Goal: Register for event/course

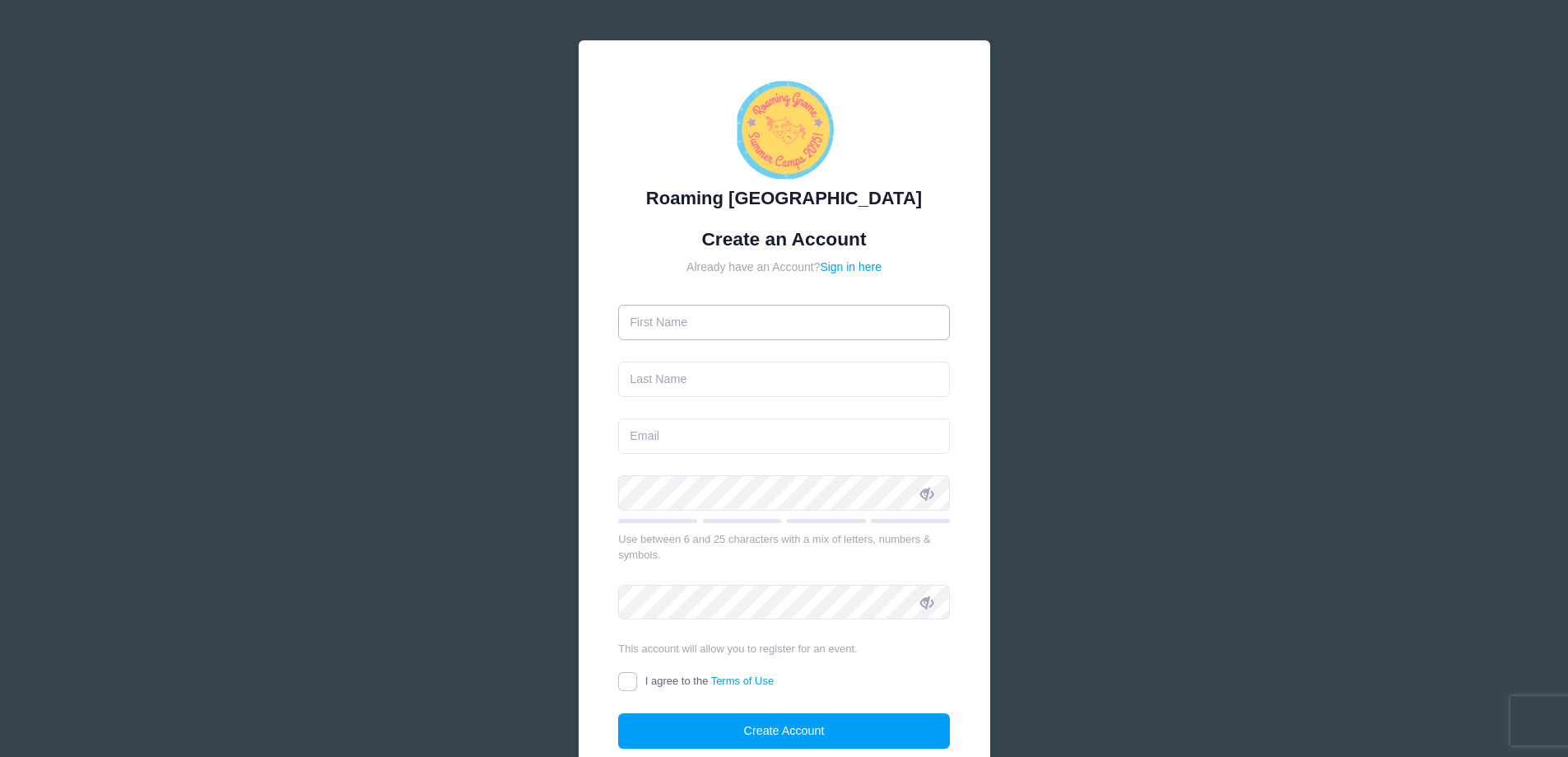
click at [746, 316] on input "text" at bounding box center [784, 322] width 331 height 35
type input "[PERSON_NAME]"
type input "[EMAIL_ADDRESS][DOMAIN_NAME]"
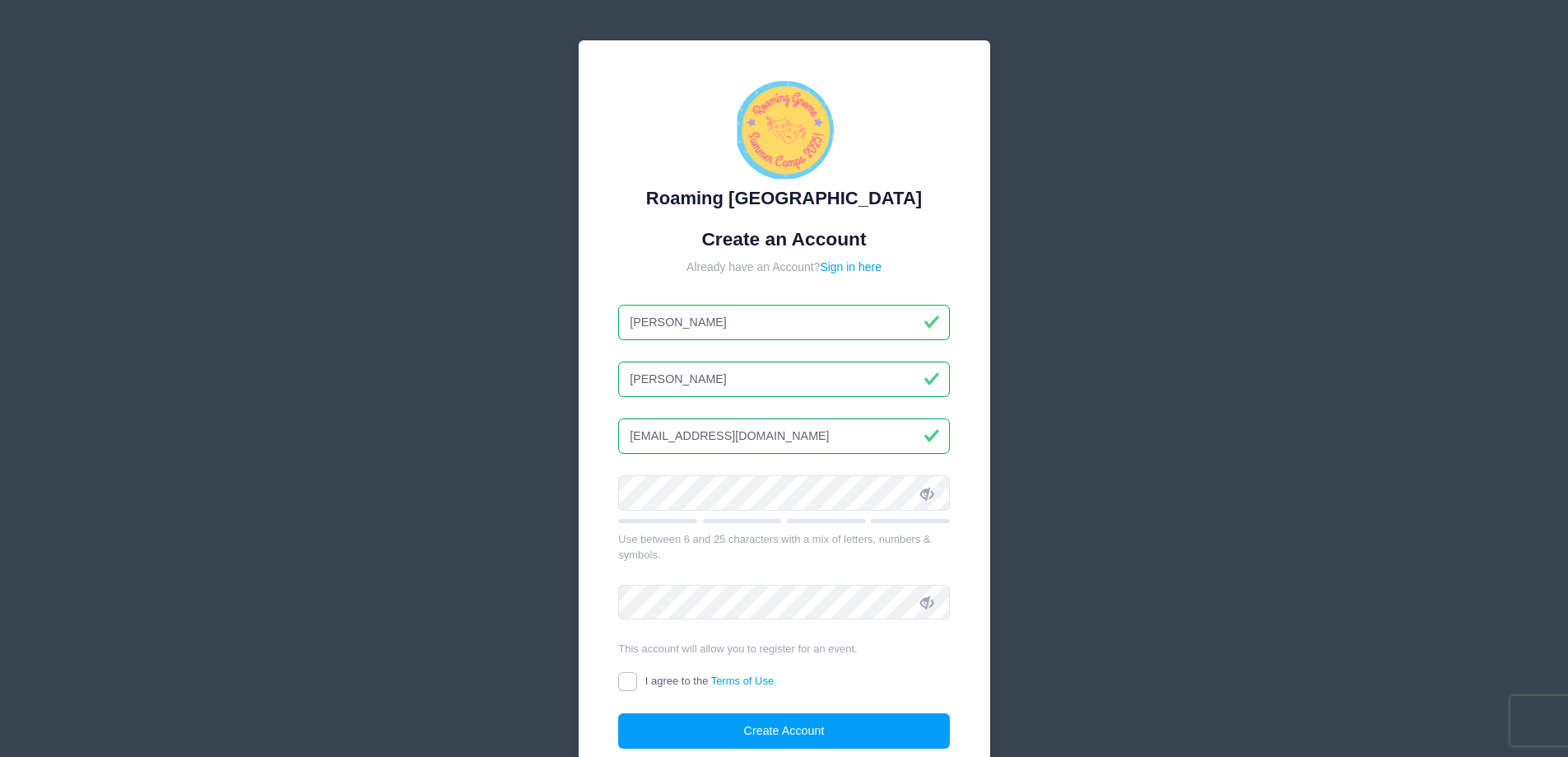
drag, startPoint x: 702, startPoint y: 375, endPoint x: 577, endPoint y: 363, distance: 125.6
click at [577, 363] on div "Roaming [GEOGRAPHIC_DATA] Create an Account Already have an Account? Sign in he…" at bounding box center [784, 448] width 438 height 842
type input "Glaze"
click at [655, 445] on input "[EMAIL_ADDRESS][DOMAIN_NAME]" at bounding box center [784, 436] width 331 height 35
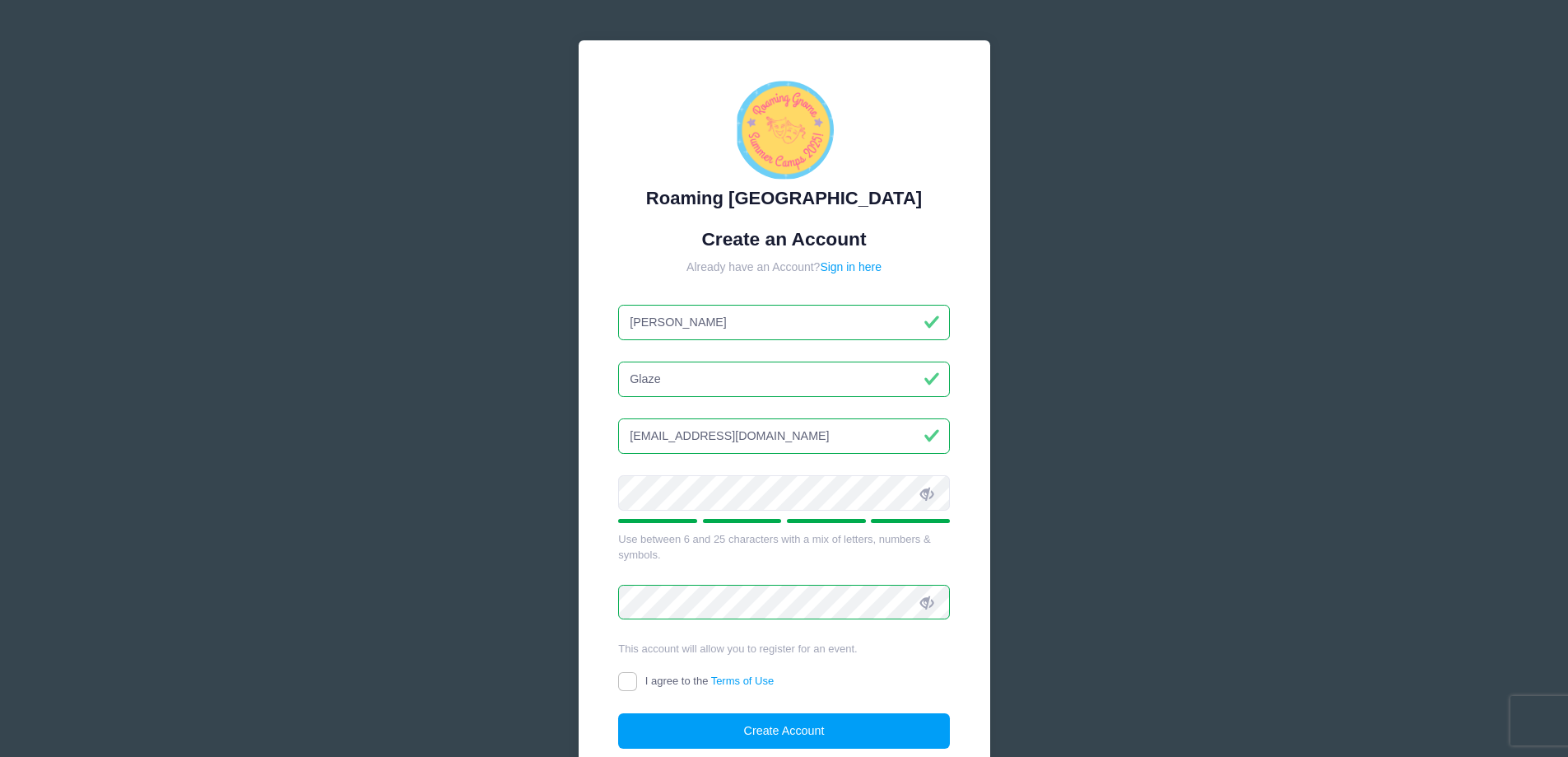
click at [926, 495] on icon at bounding box center [927, 493] width 13 height 13
click at [626, 683] on input "I agree to the Terms of Use" at bounding box center [627, 681] width 19 height 19
checkbox input "true"
click at [718, 736] on button "Create Account" at bounding box center [784, 730] width 331 height 35
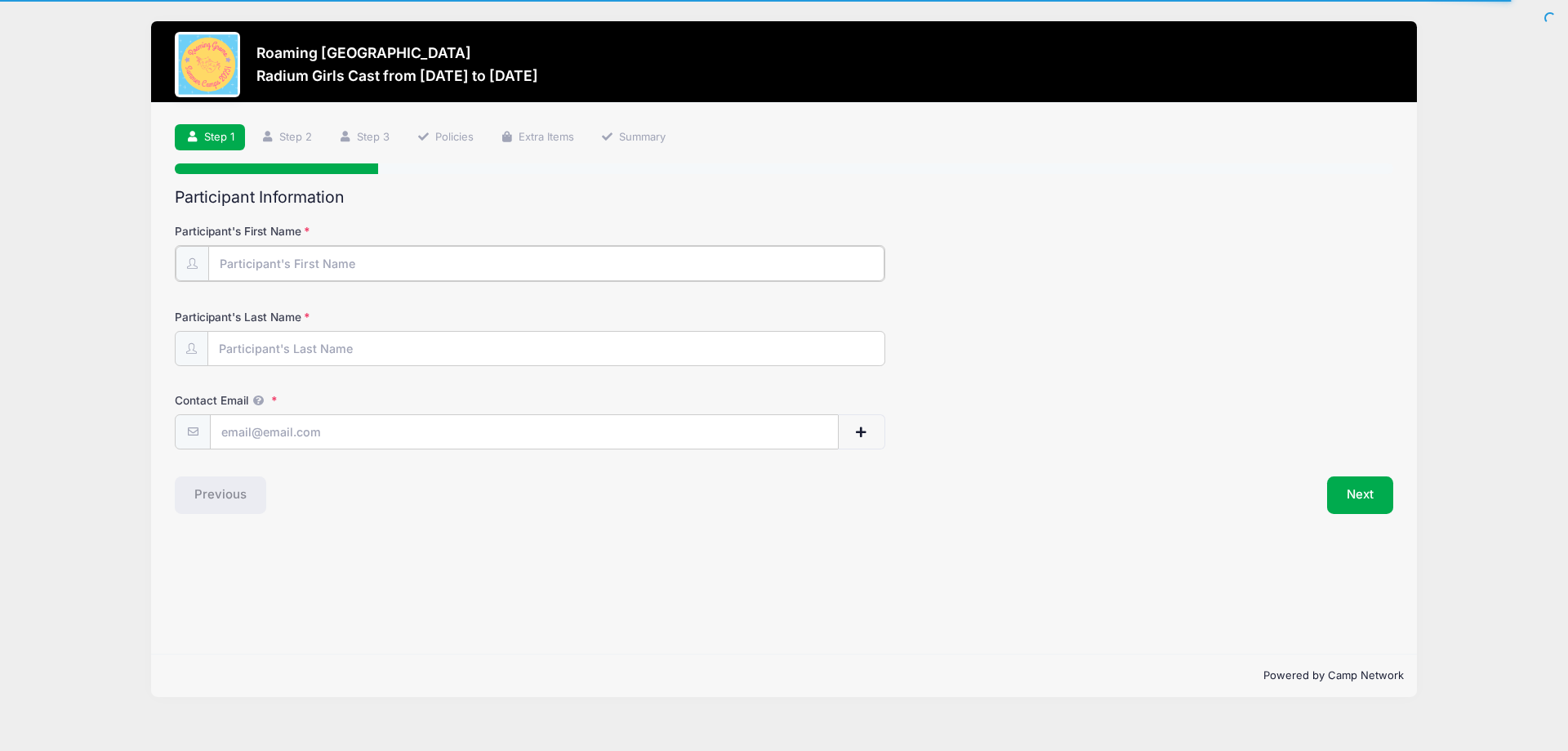
click at [372, 267] on input "Participant's First Name" at bounding box center [546, 263] width 676 height 35
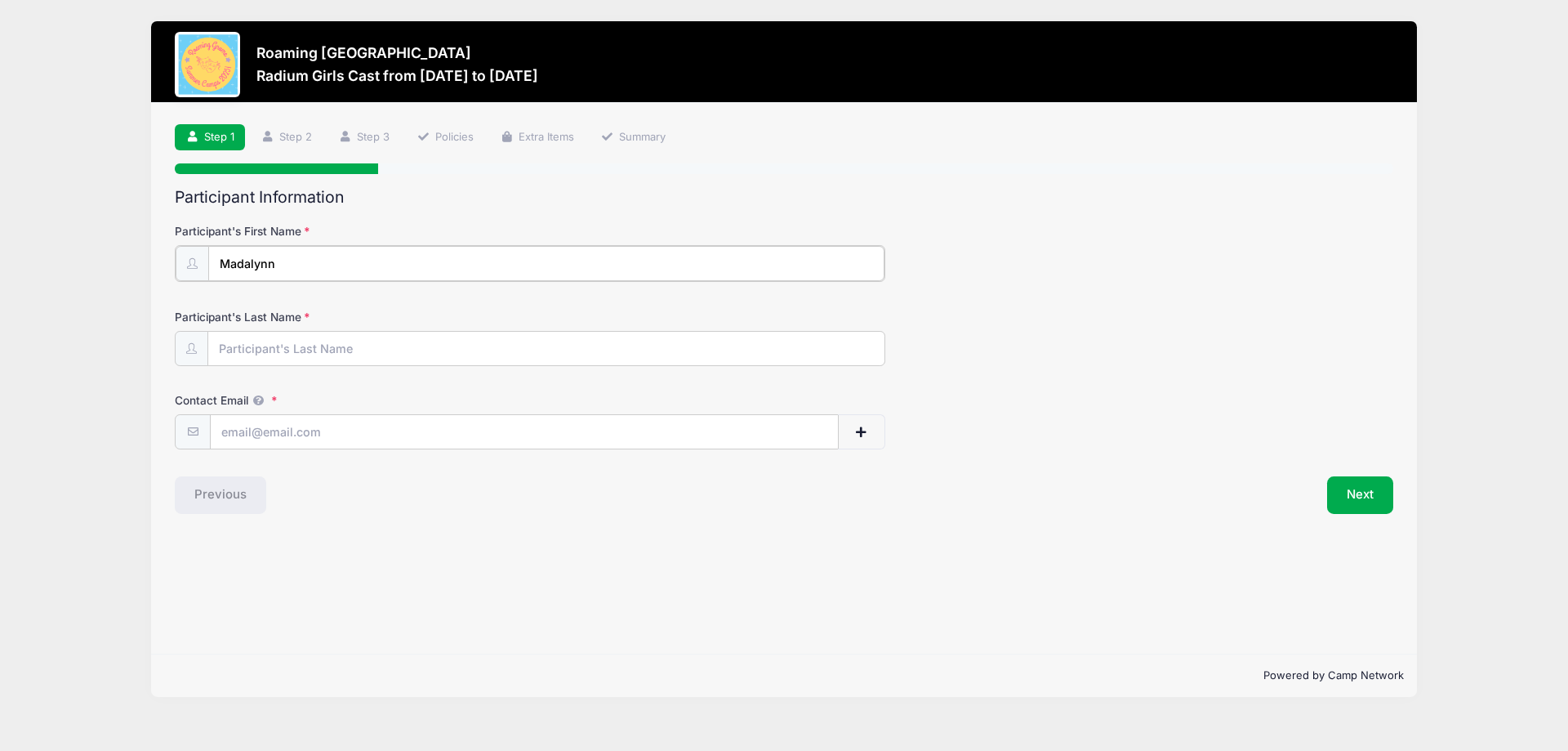
type input "Madalynn"
click at [364, 349] on input "Participant's Last Name" at bounding box center [546, 347] width 676 height 35
click at [271, 352] on input "Participant's Last Name" at bounding box center [546, 347] width 676 height 35
type input "Glaze"
click at [246, 418] on input "Contact Email" at bounding box center [524, 431] width 627 height 35
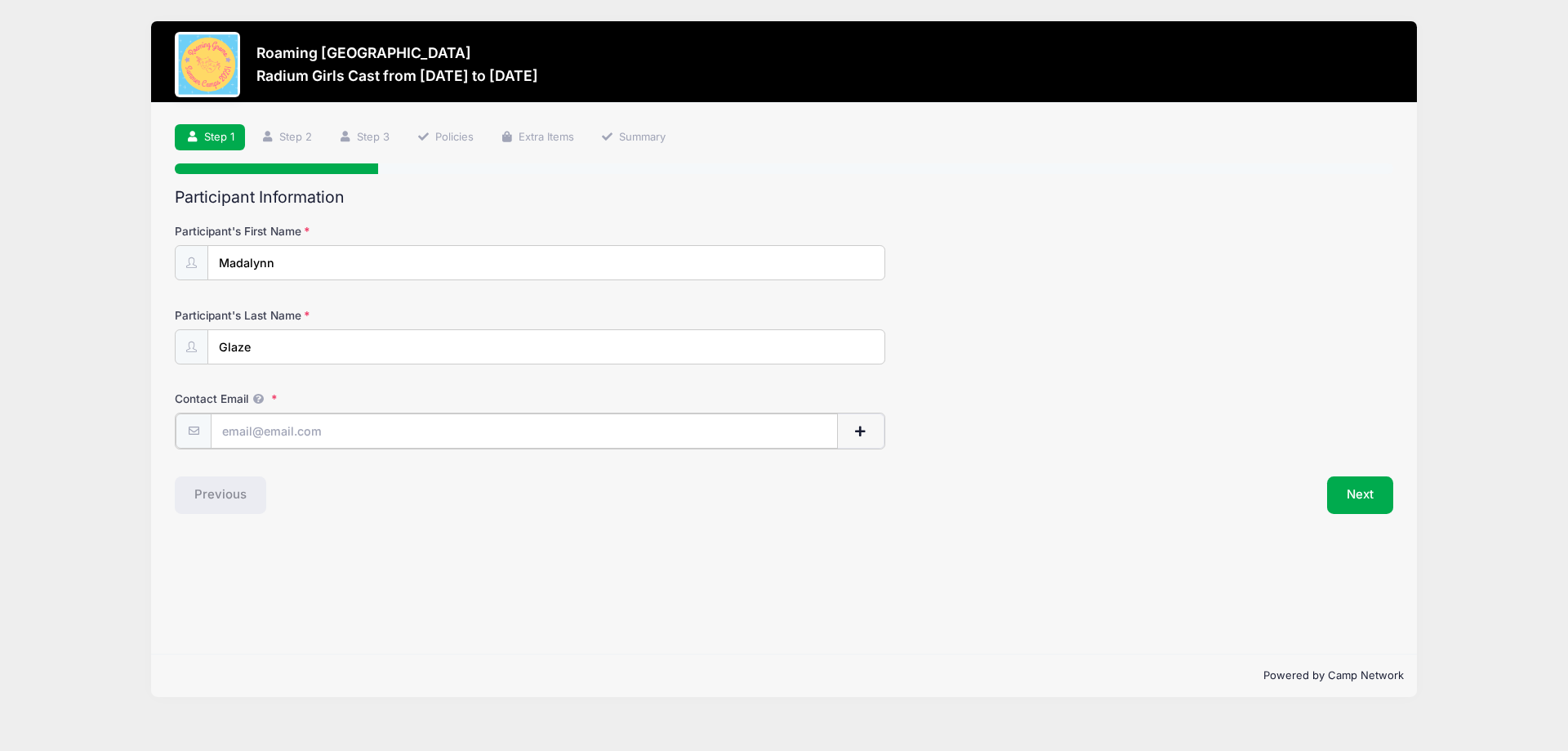
paste input "madsglaze13@gmail.com"
type input "madsglaze13@gmail.com"
drag, startPoint x: 502, startPoint y: 523, endPoint x: 542, endPoint y: 523, distance: 40.0
click at [515, 523] on div "Step 1 /7 Step 1 Step 2 Step 3 Policies Extra Items Summary Participant Informa…" at bounding box center [783, 378] width 1266 height 551
click at [1357, 488] on button "Next" at bounding box center [1359, 493] width 66 height 38
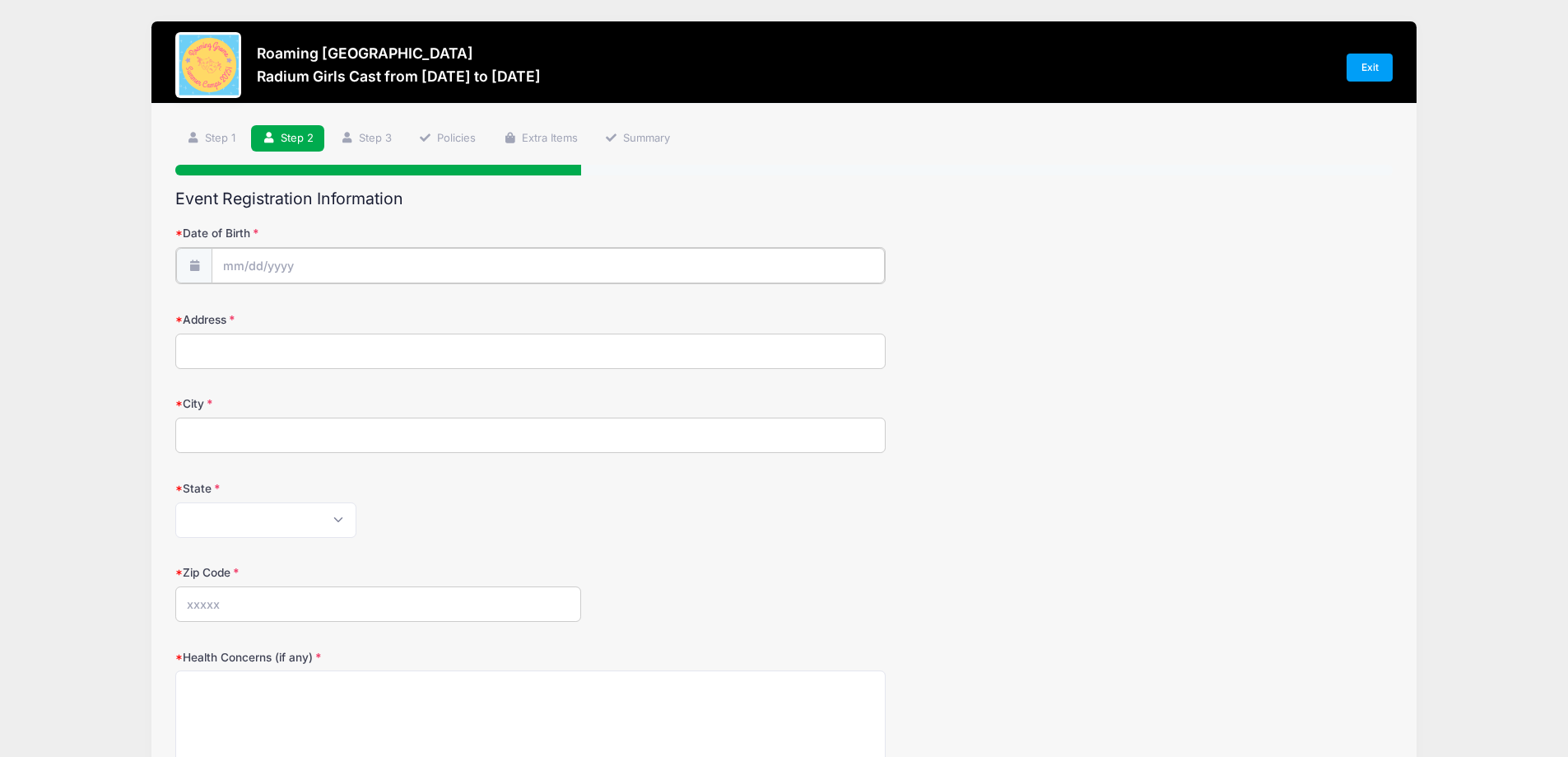
click at [324, 261] on input "Date of Birth" at bounding box center [548, 265] width 673 height 35
click at [295, 319] on div "January February March April May June July August September October November De…" at bounding box center [327, 305] width 157 height 28
click at [289, 311] on select "January February March April May June July August September October November De…" at bounding box center [297, 309] width 73 height 22
select select "1"
click at [261, 299] on select "January February March April May June July August September October November De…" at bounding box center [297, 309] width 73 height 22
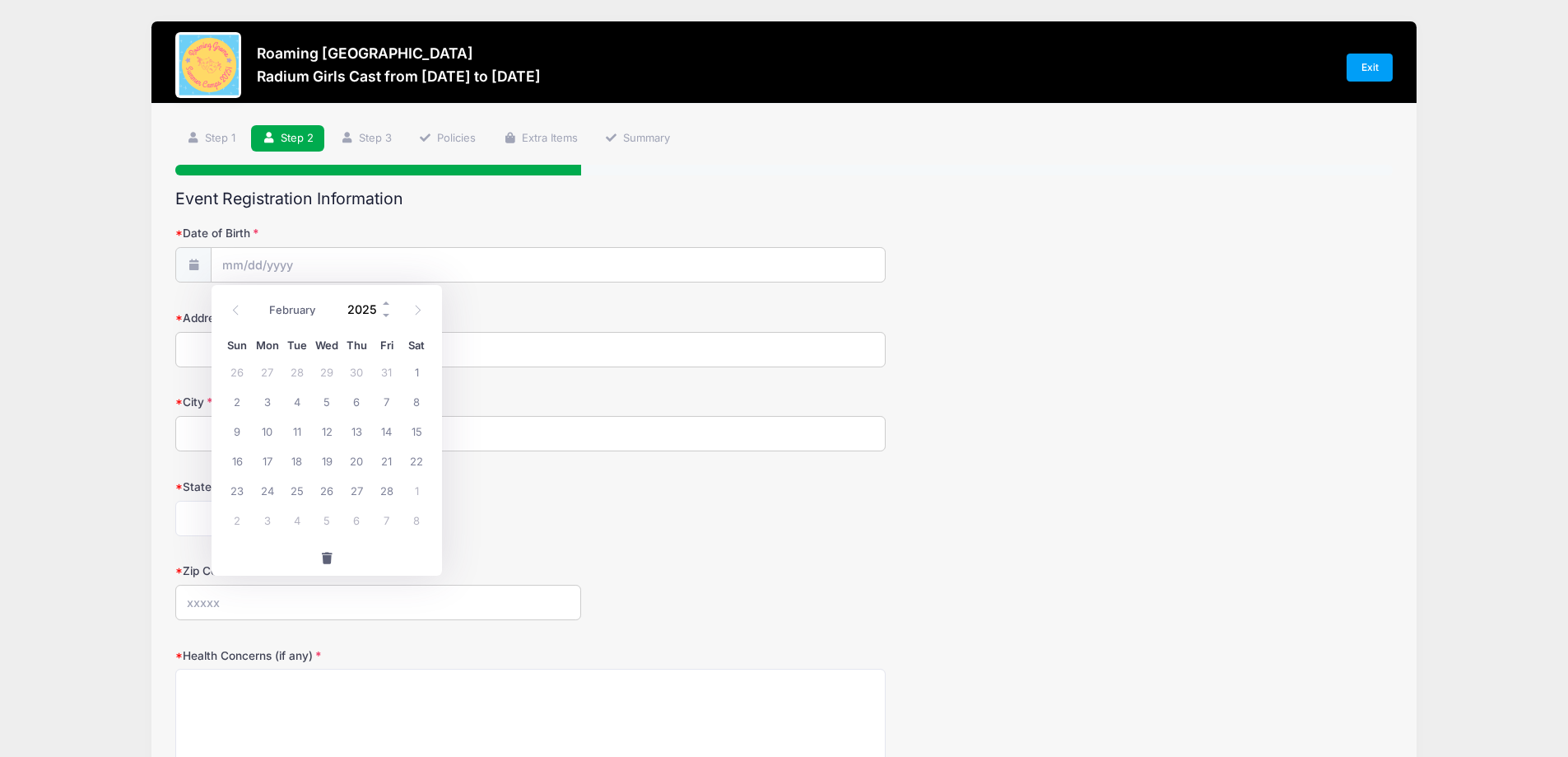
click at [360, 312] on input "2025" at bounding box center [366, 308] width 54 height 25
type input "2008"
click at [350, 407] on span "7" at bounding box center [356, 401] width 29 height 29
type input "02/07/2008"
click at [229, 355] on input "Address" at bounding box center [530, 349] width 710 height 35
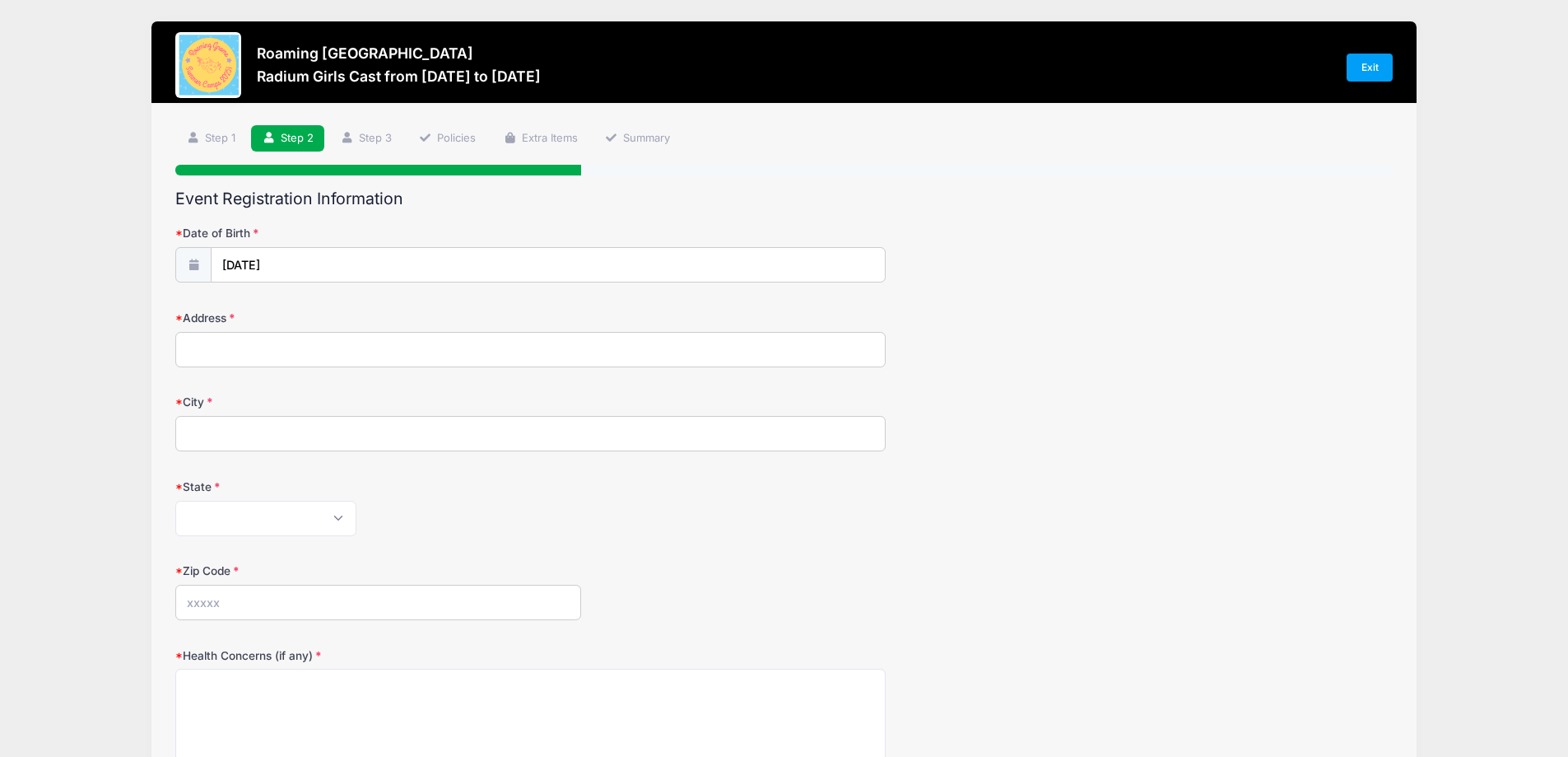
type input "11630 W 62ND PL UNIT 203"
type input "Arvada"
select select "CO"
type input "80004"
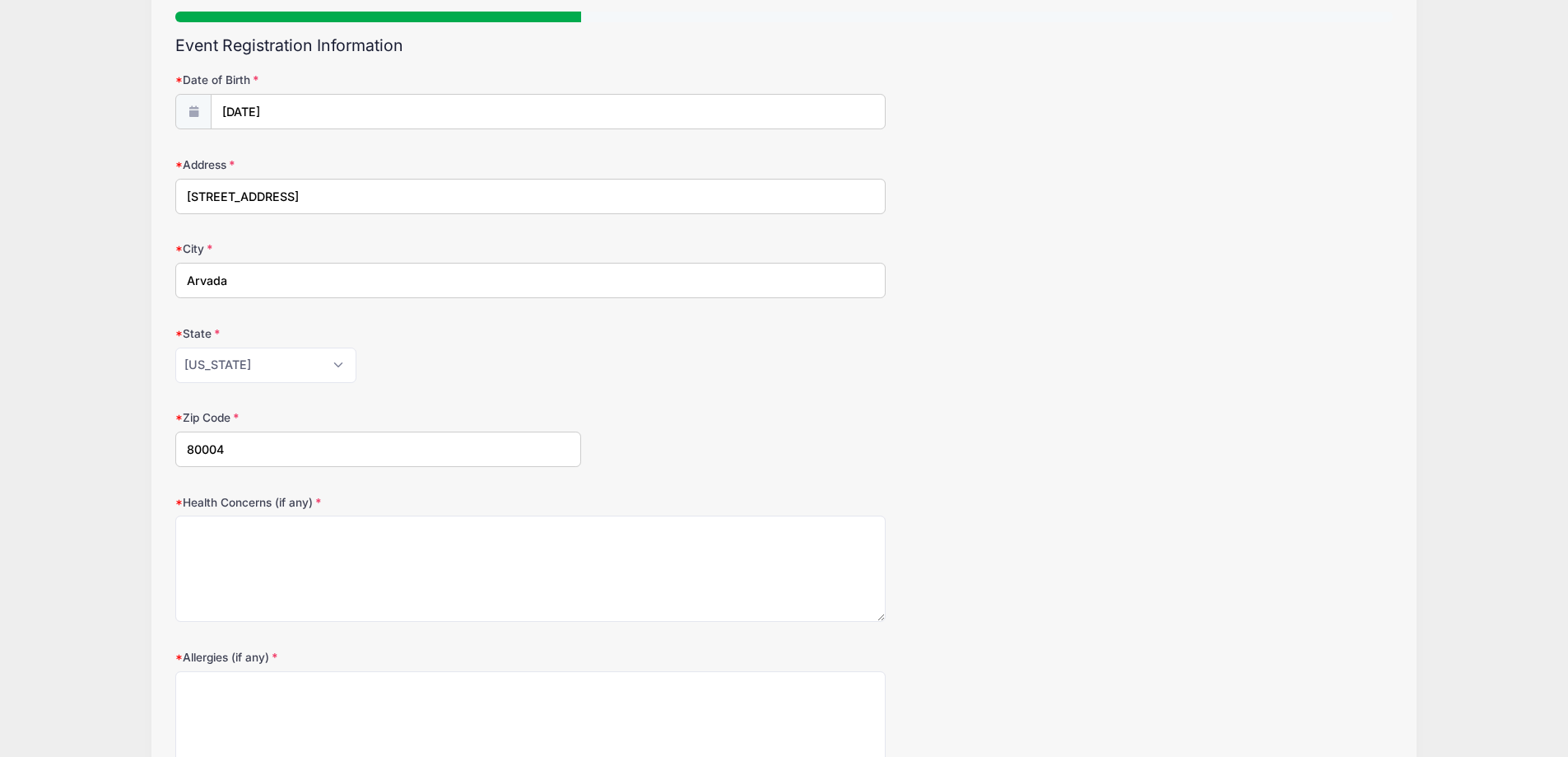
scroll to position [165, 0]
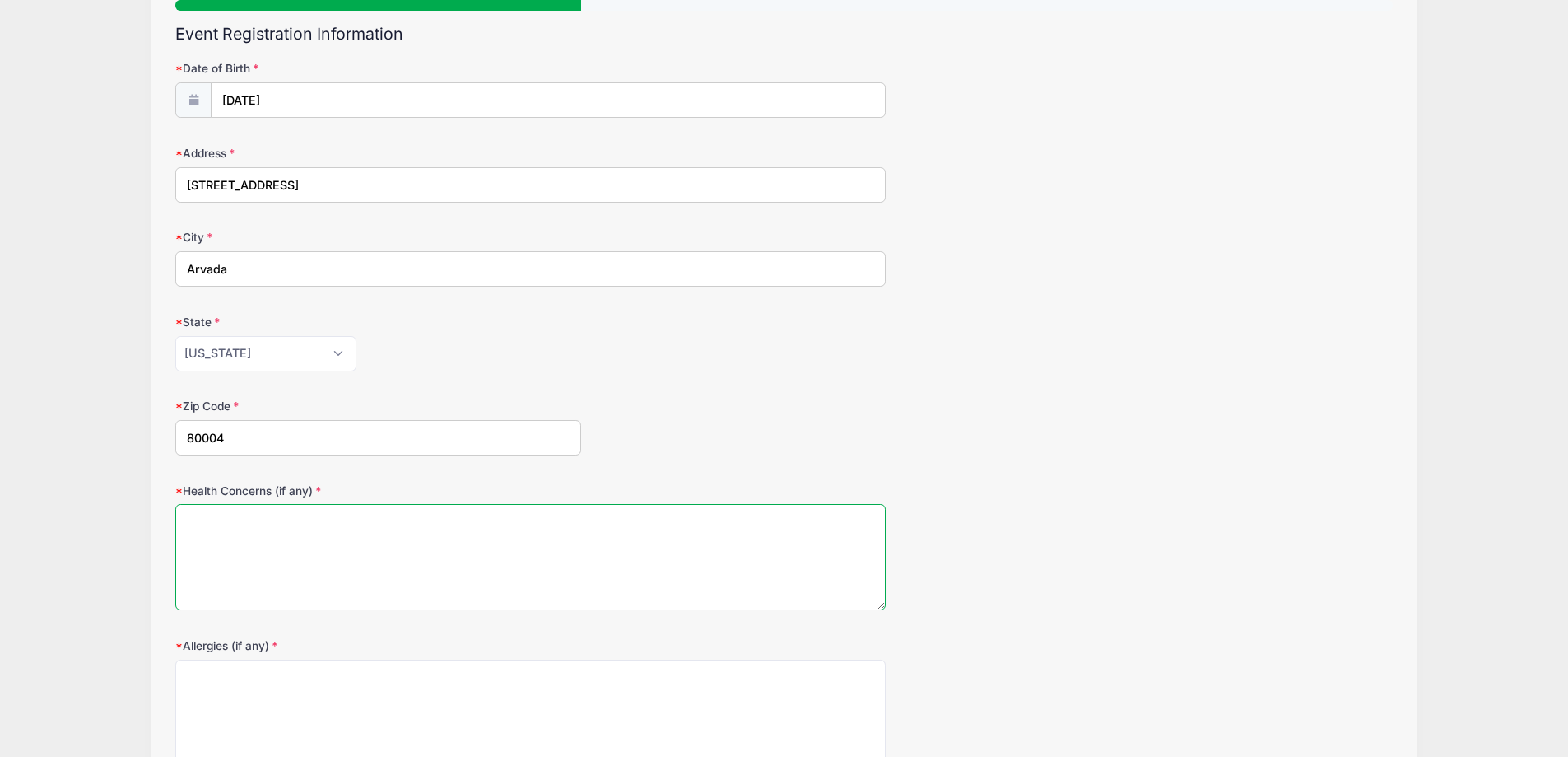
click at [267, 546] on textarea "Health Concerns (if any)" at bounding box center [530, 557] width 710 height 106
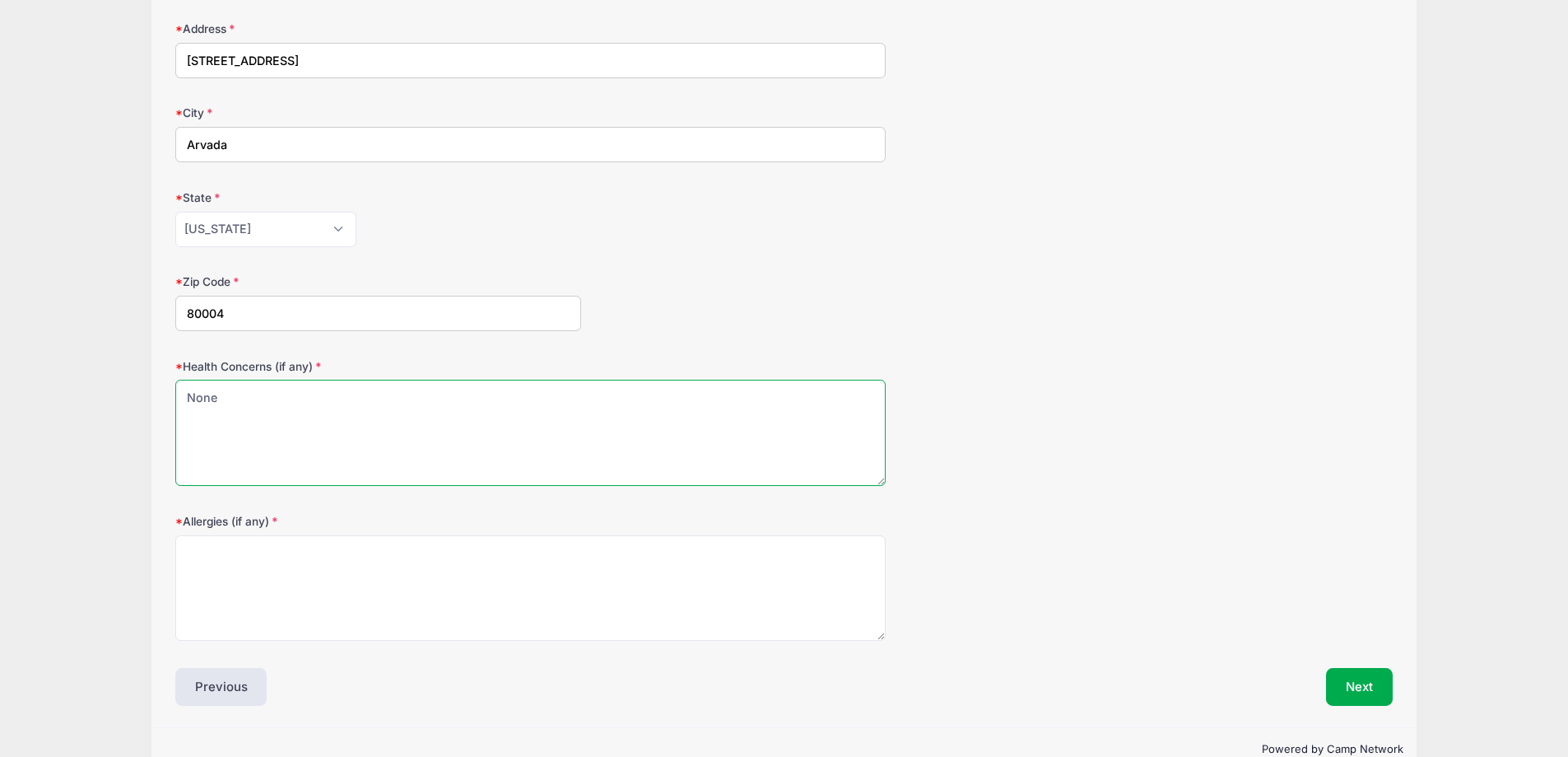
scroll to position [325, 0]
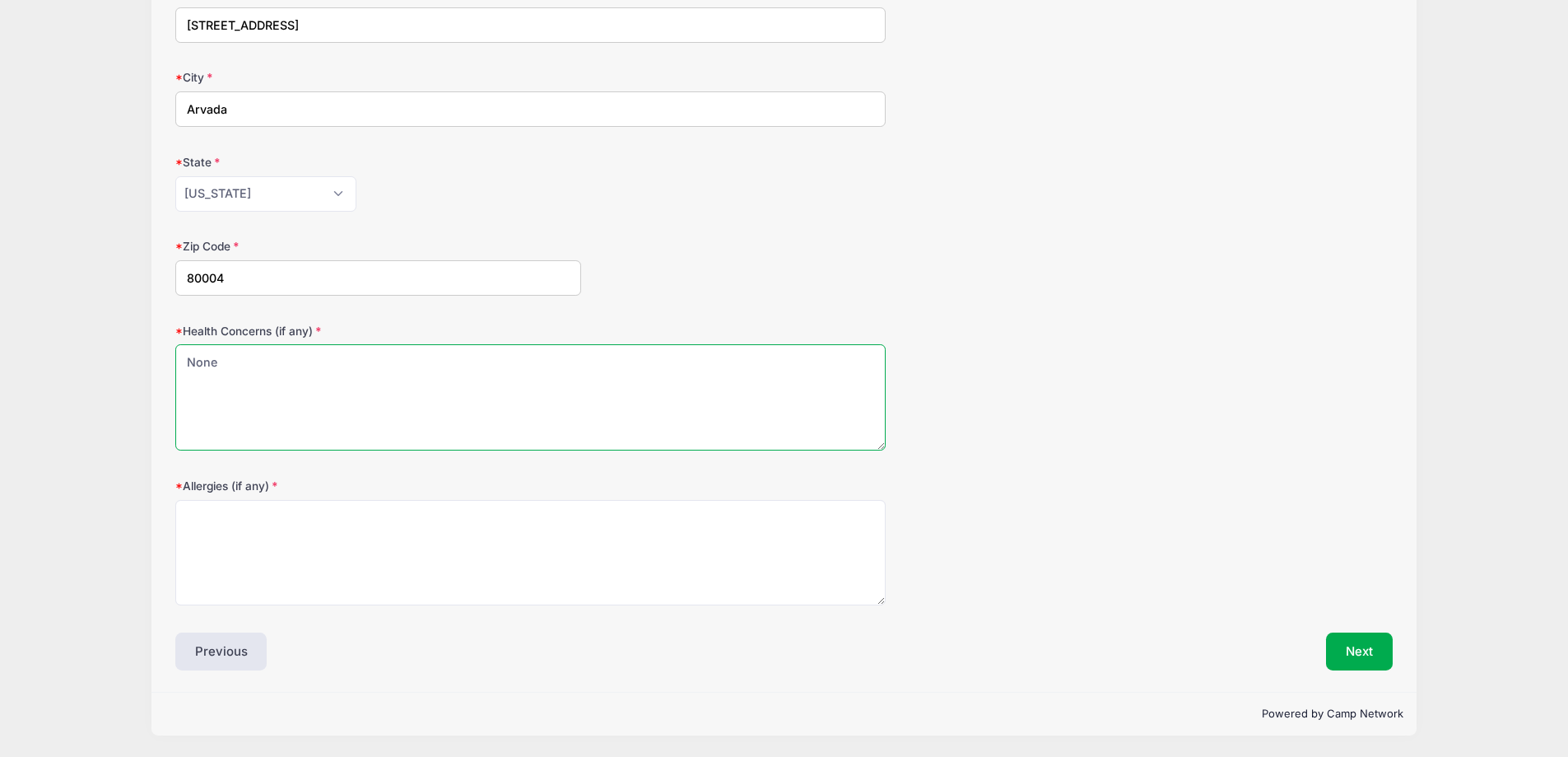
type textarea "None"
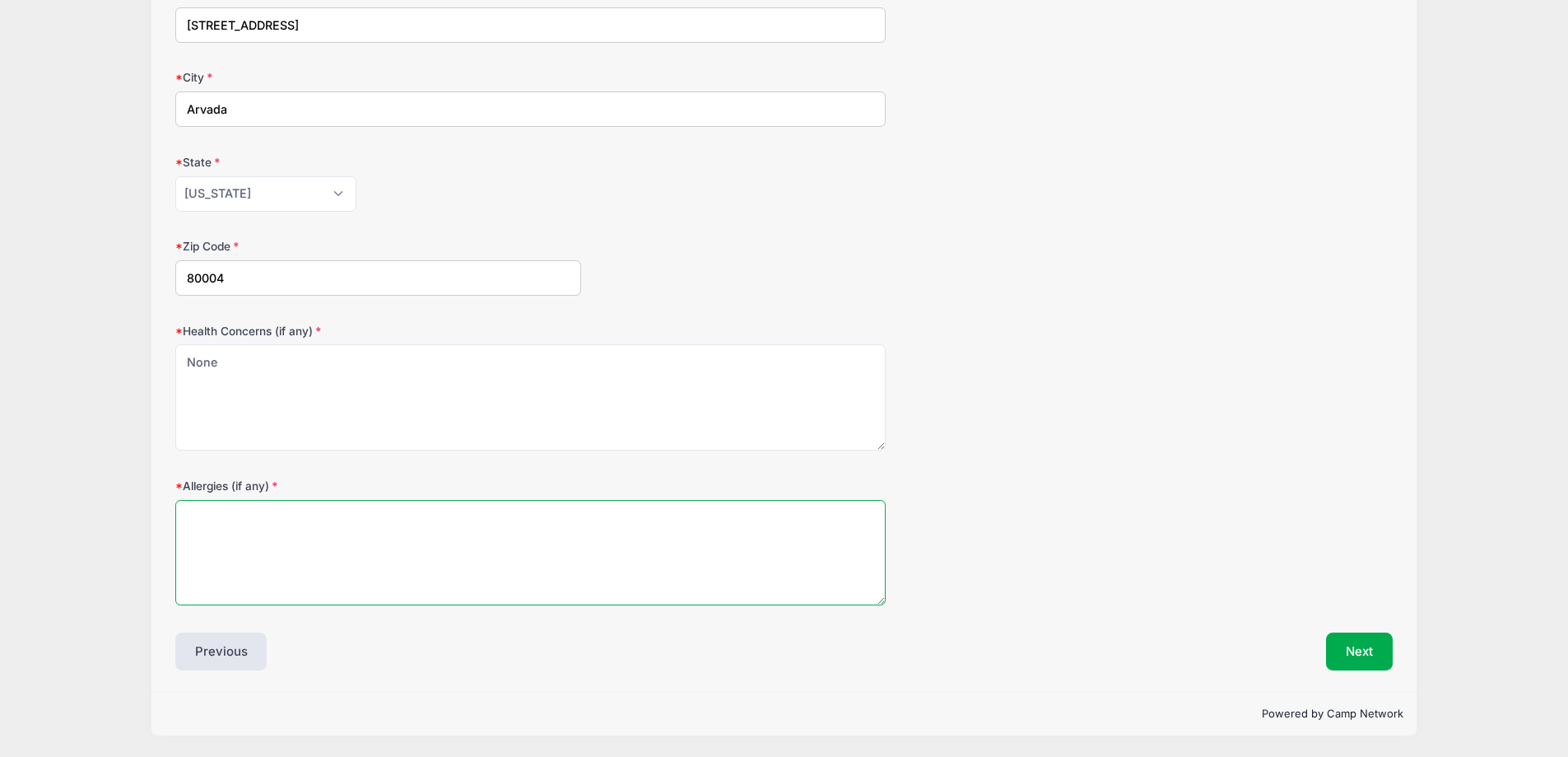
click at [274, 563] on textarea "Allergies (if any)" at bounding box center [530, 552] width 710 height 106
type textarea "None"
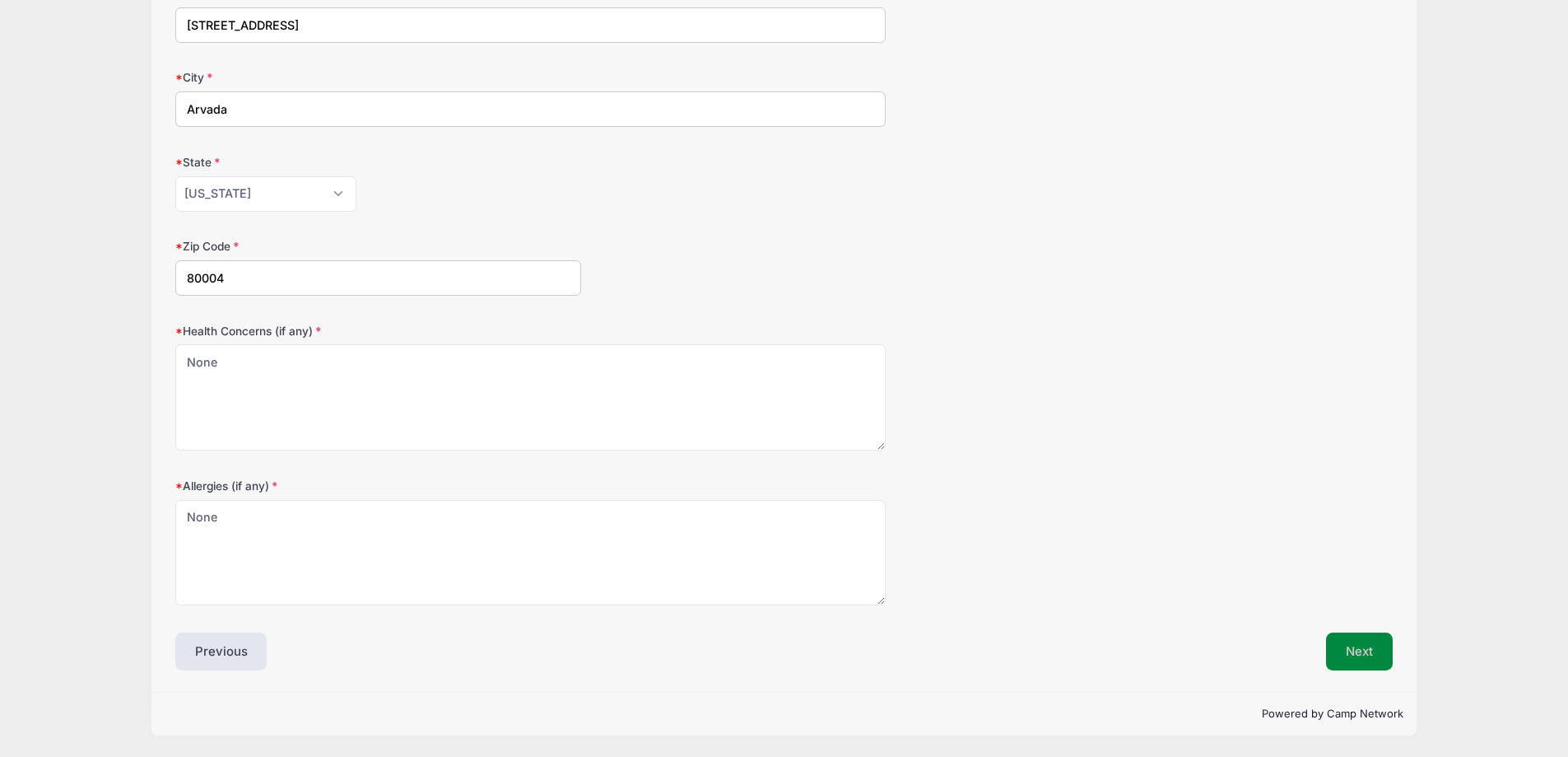
click at [1341, 647] on button "Next" at bounding box center [1359, 652] width 66 height 38
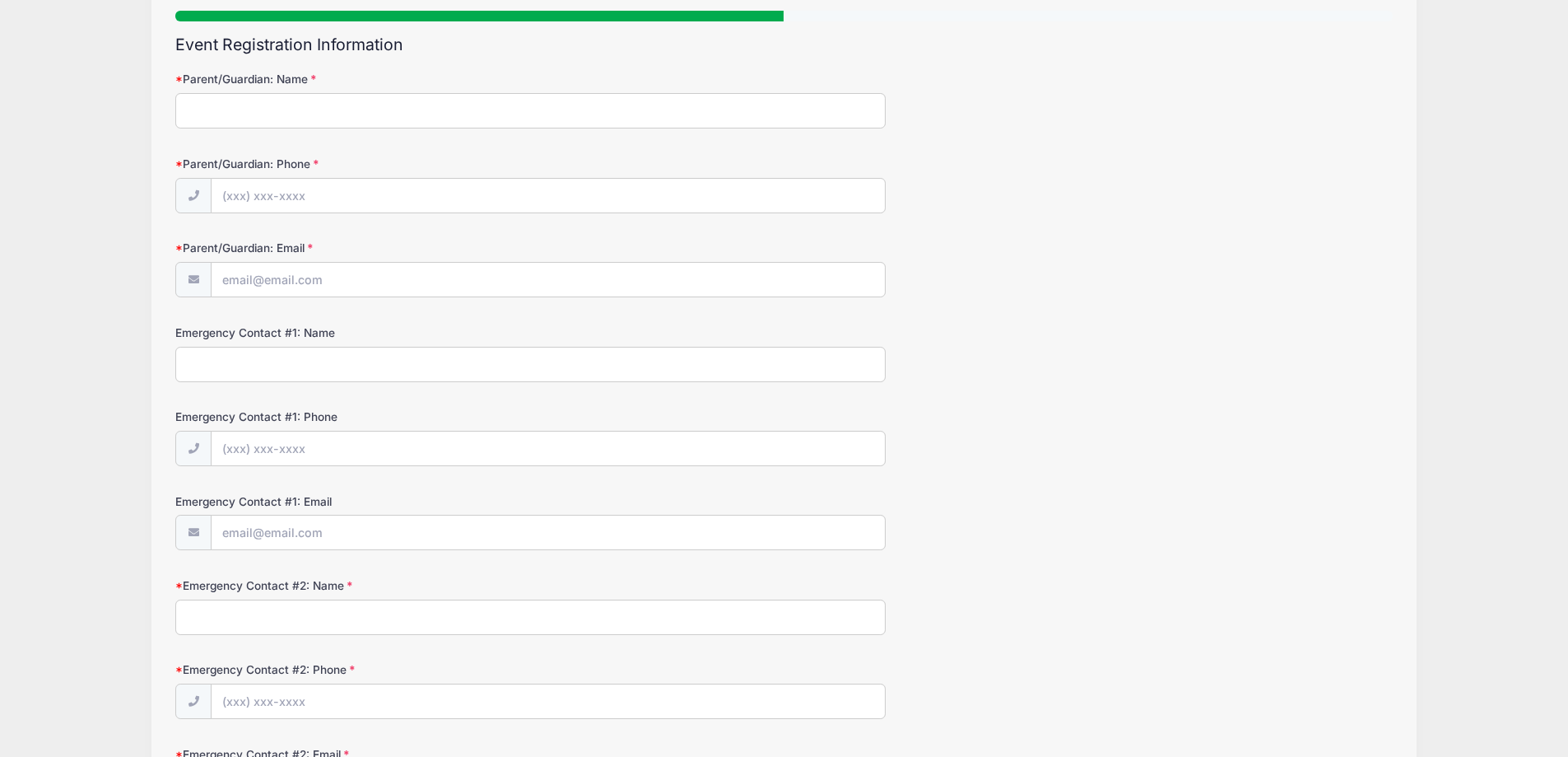
scroll to position [0, 0]
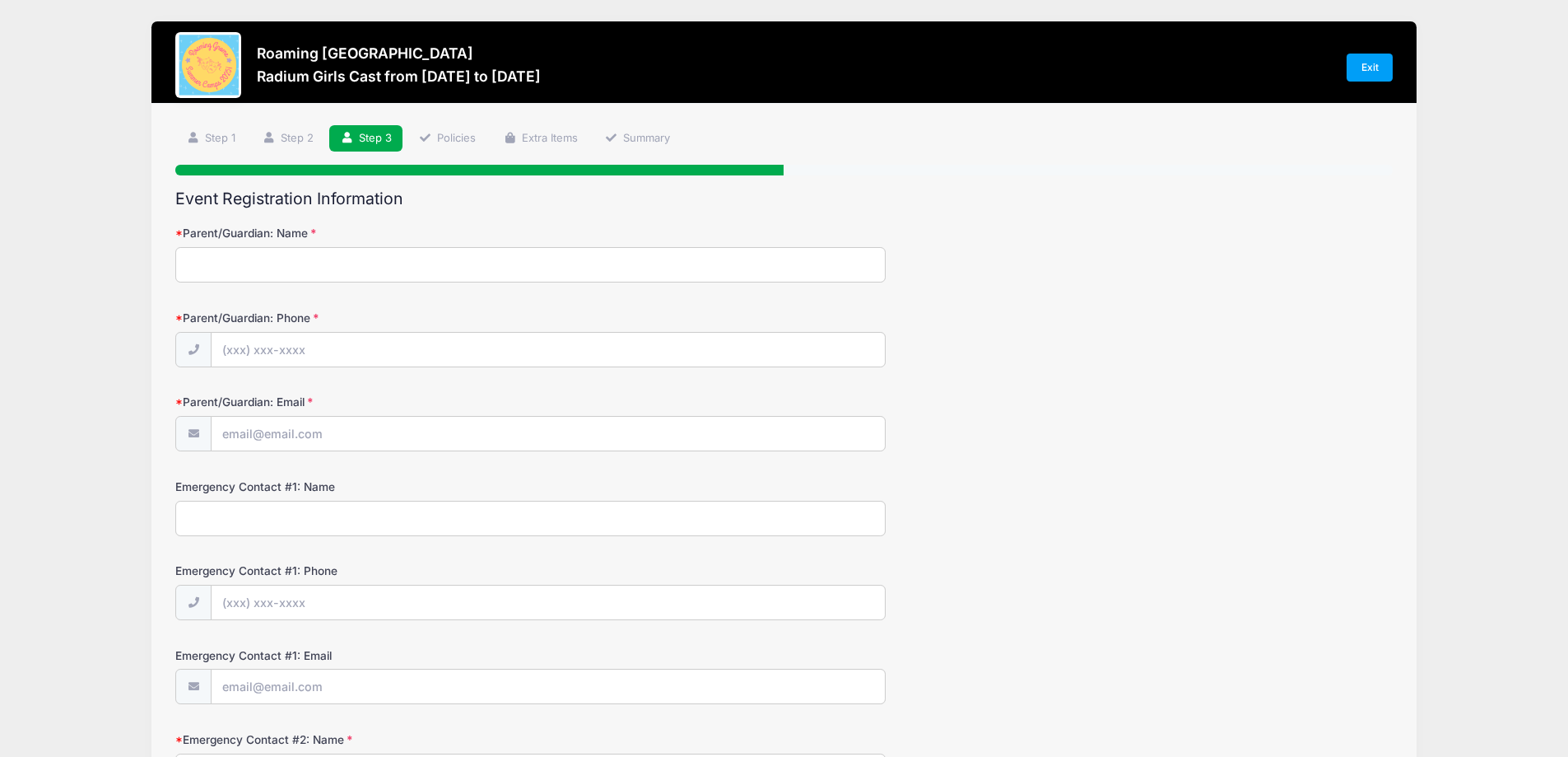
click at [277, 272] on input "Parent/Guardian: Name" at bounding box center [530, 264] width 710 height 35
type input "Natalie Glaze"
type input "(720) 675-4964"
click at [381, 431] on input "natalieedington86@gmail.com" at bounding box center [548, 434] width 673 height 35
type input "[EMAIL_ADDRESS][DOMAIN_NAME]"
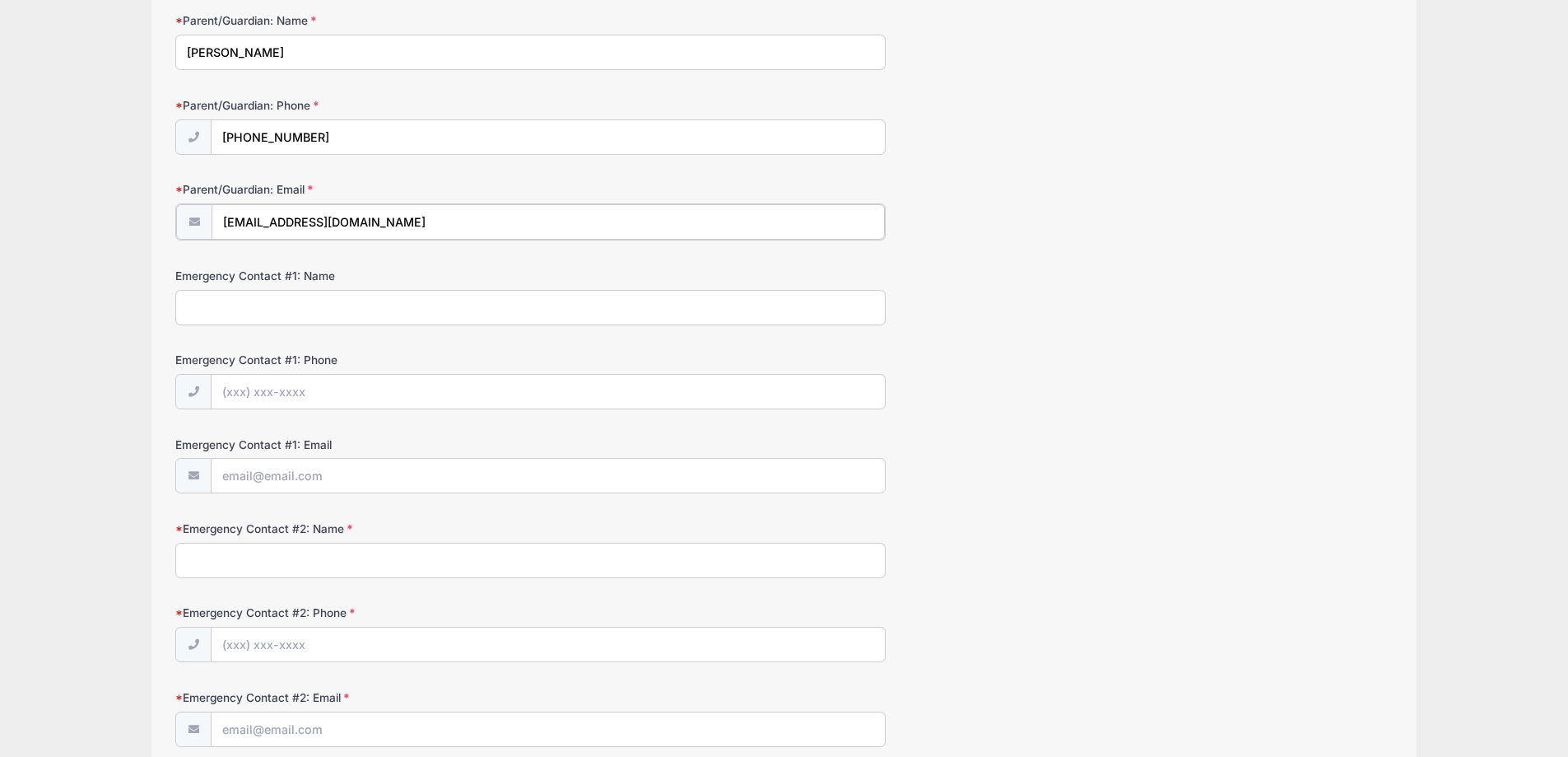
scroll to position [247, 0]
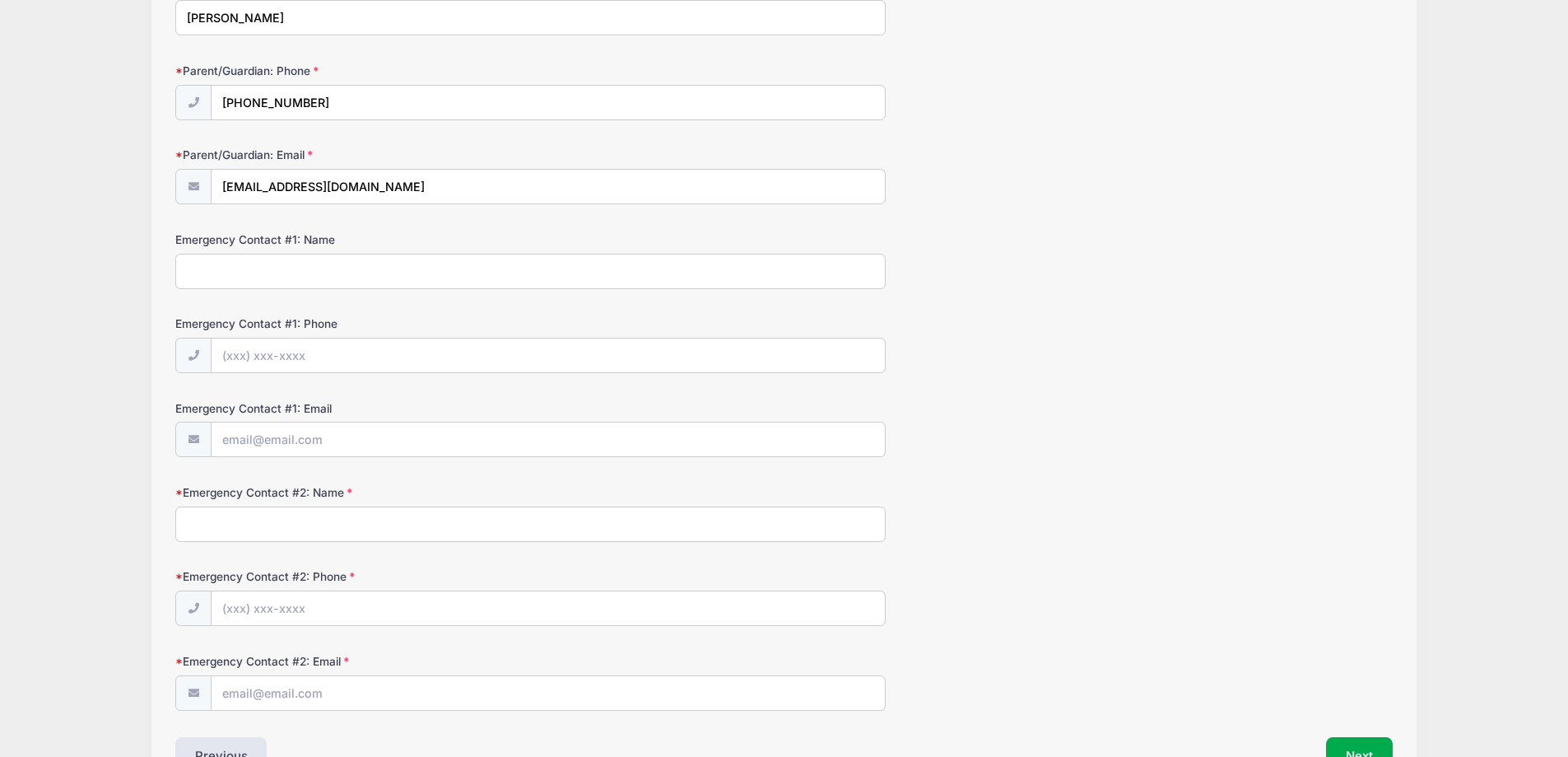
click at [218, 268] on input "Emergency Contact #1: Name" at bounding box center [530, 271] width 710 height 35
click at [287, 524] on input "Emergency Contact #2: Name" at bounding box center [530, 524] width 710 height 35
type input "Chris Glaze"
click at [277, 612] on input "Emergency Contact #2: Phone" at bounding box center [548, 609] width 673 height 35
type input "(4"
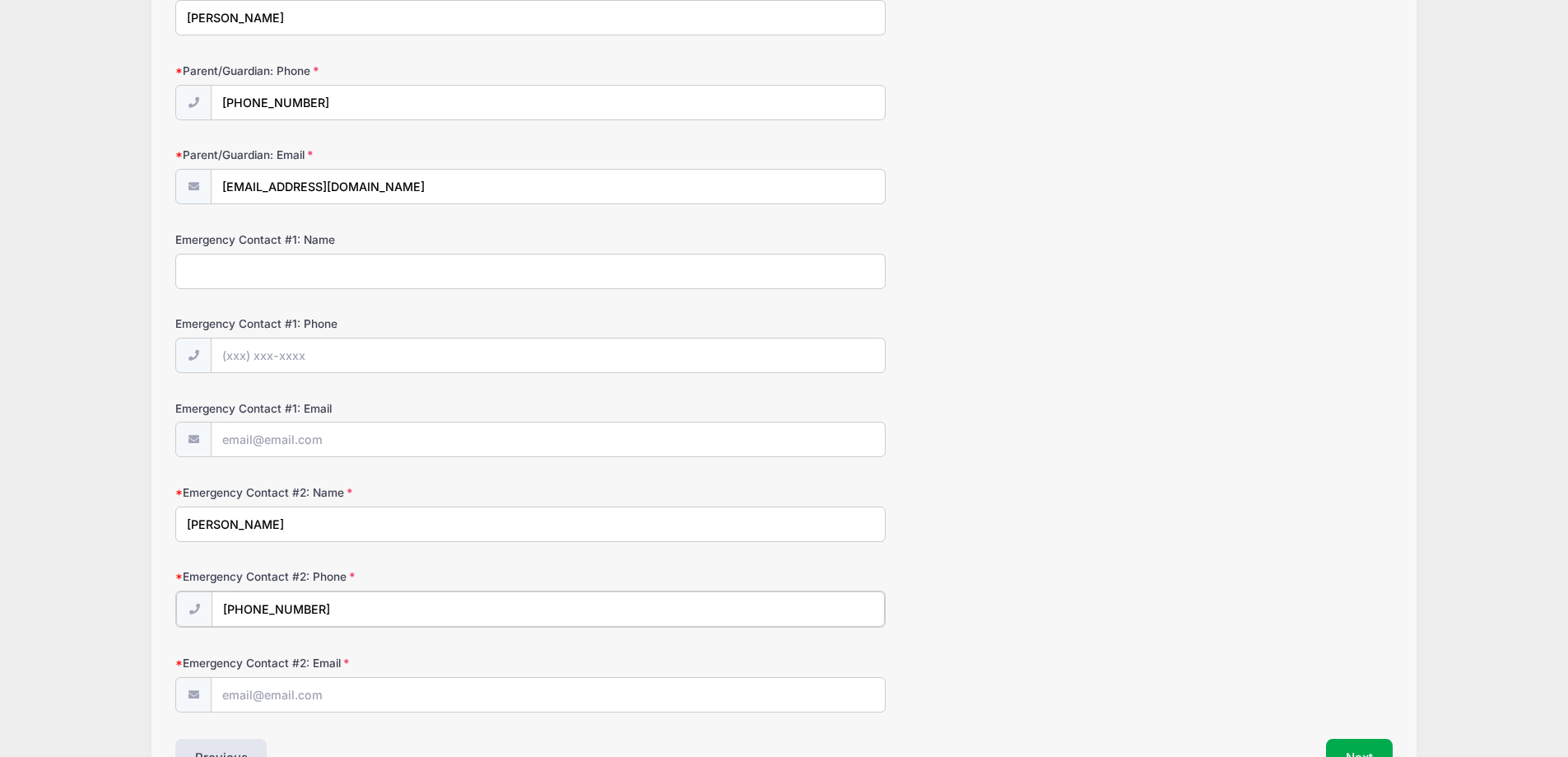
scroll to position [353, 0]
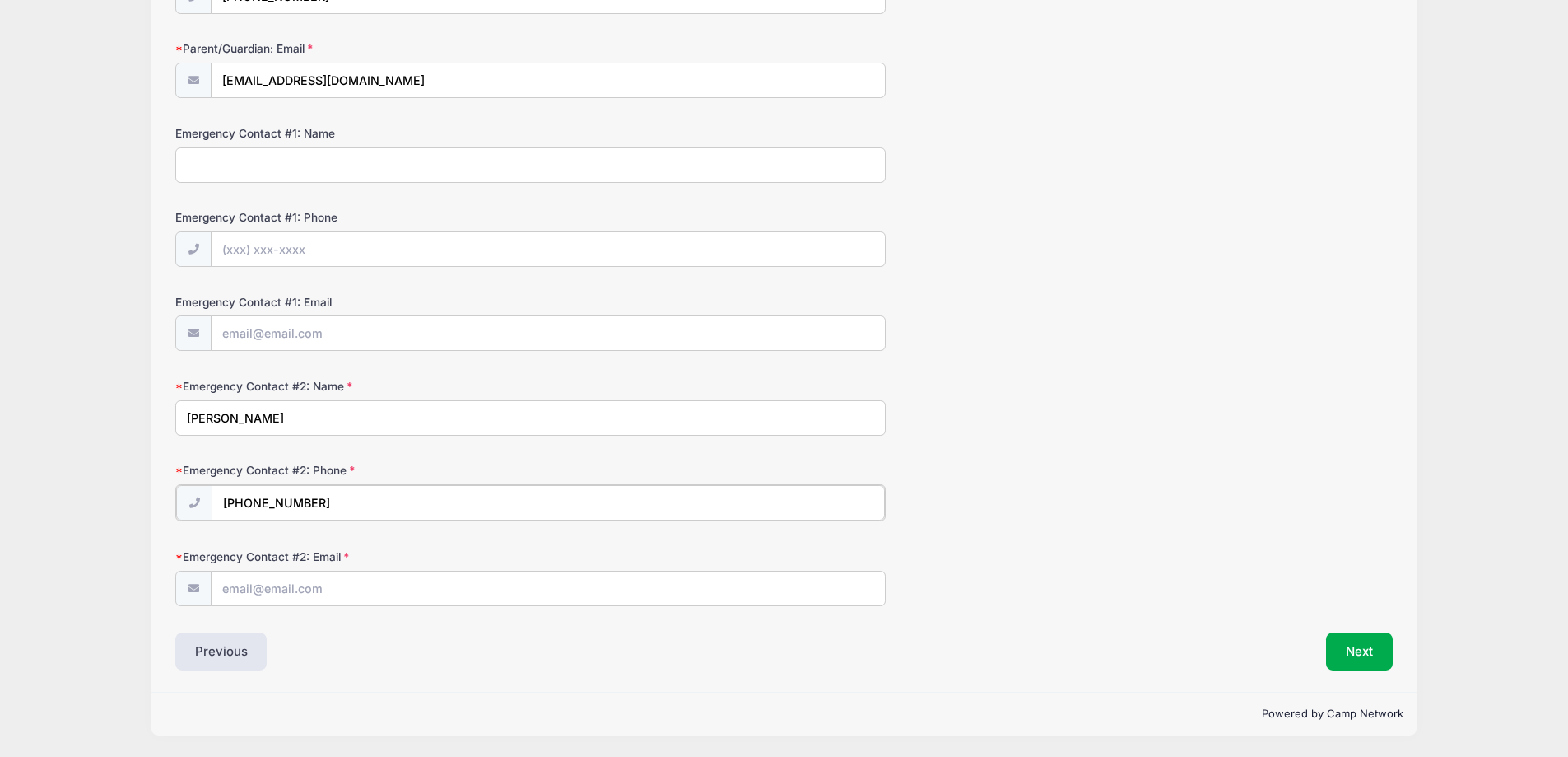
type input "(720) 629-0523"
click at [284, 596] on input "Emergency Contact #2: Email" at bounding box center [548, 587] width 673 height 35
click at [291, 592] on input "Emergency Contact #2: Email" at bounding box center [548, 587] width 673 height 35
paste input "chriswglaze@gmail.com"
type input "chriswglaze@gmail.com"
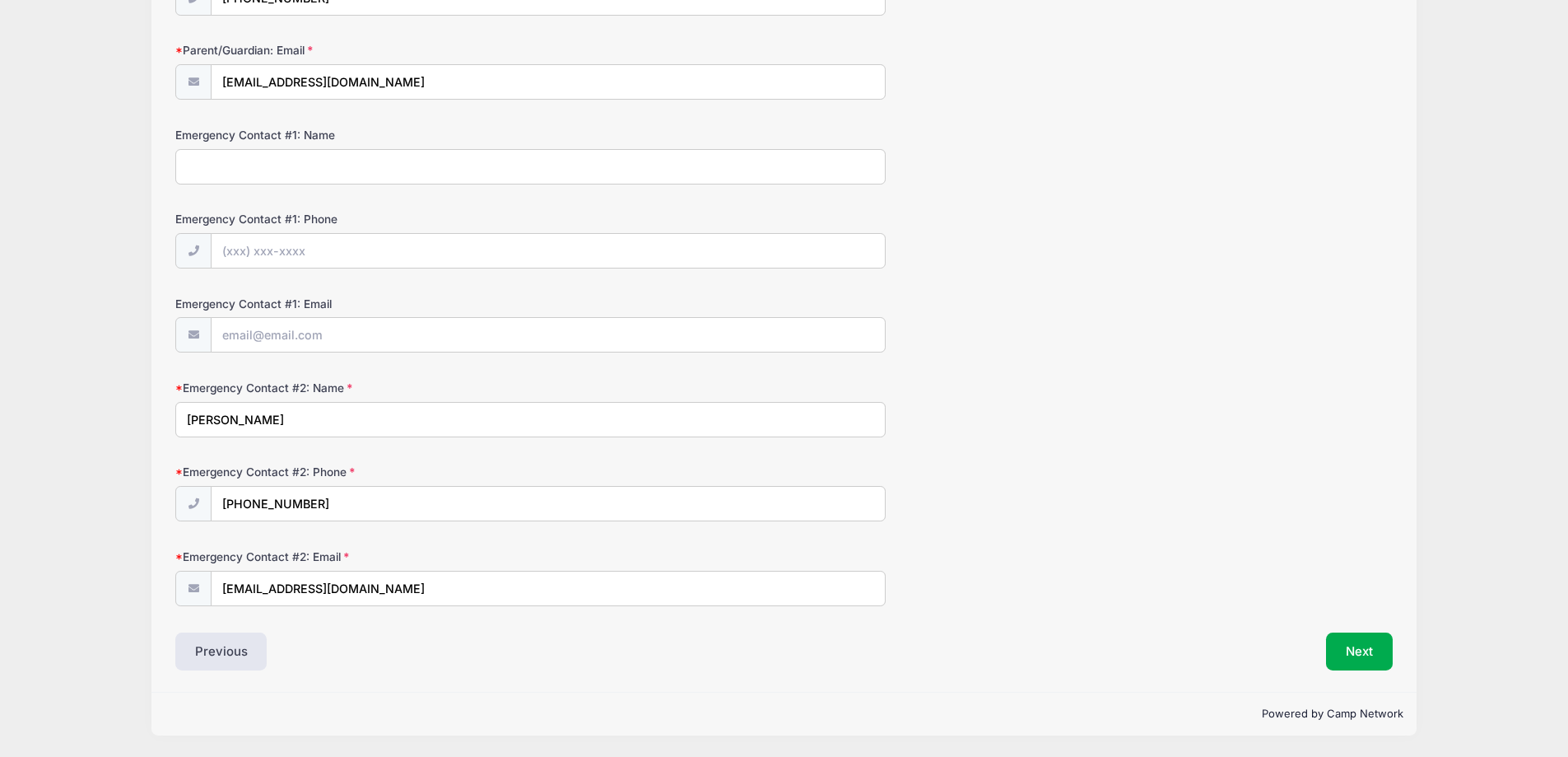
scroll to position [351, 0]
click at [545, 672] on div "Step 3 /7 Step 1 Step 2 Step 3 Policies Extra Items Summary Participant Informa…" at bounding box center [784, 222] width 1266 height 940
click at [1376, 668] on button "Next" at bounding box center [1359, 652] width 66 height 38
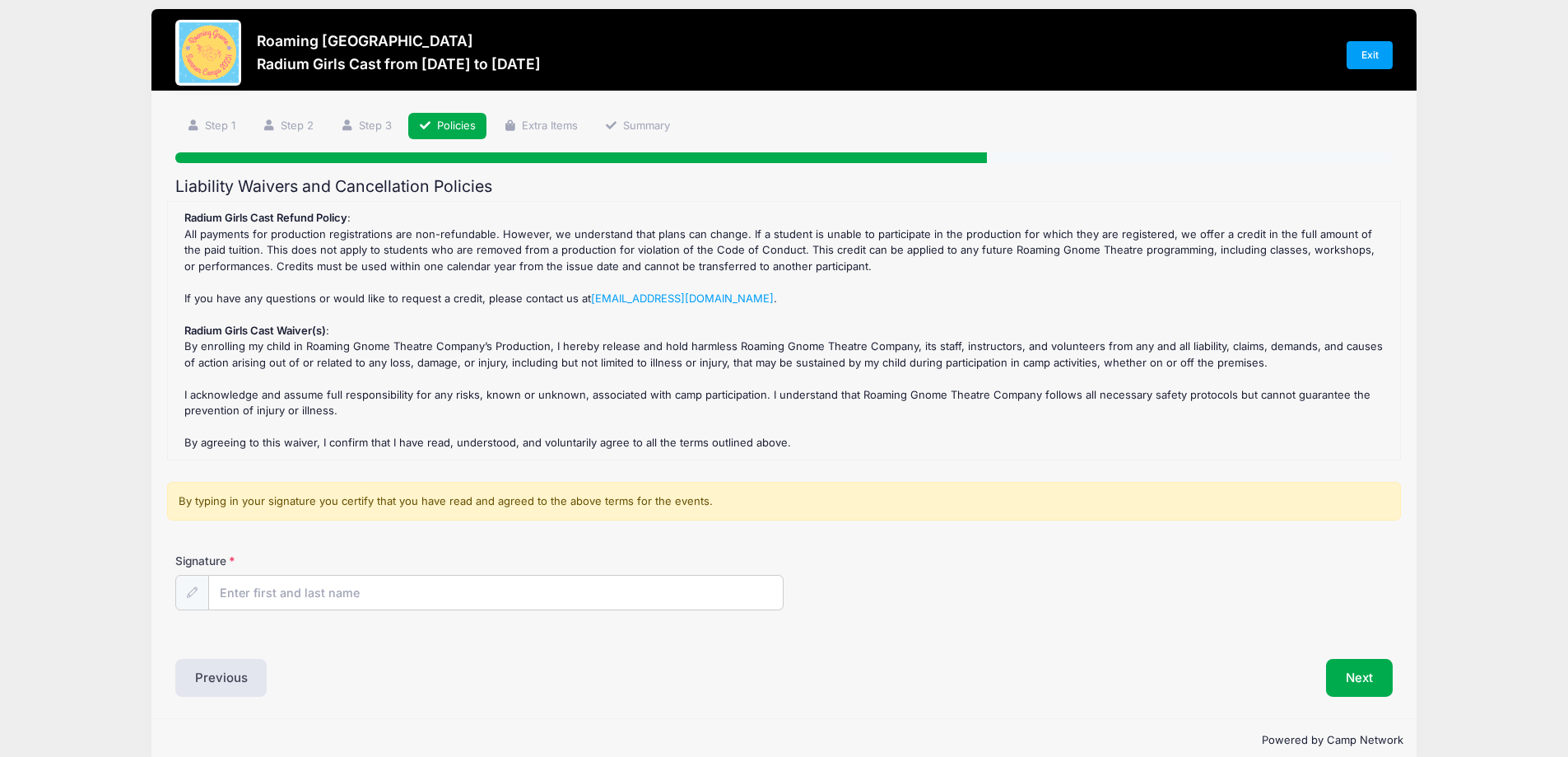
scroll to position [0, 0]
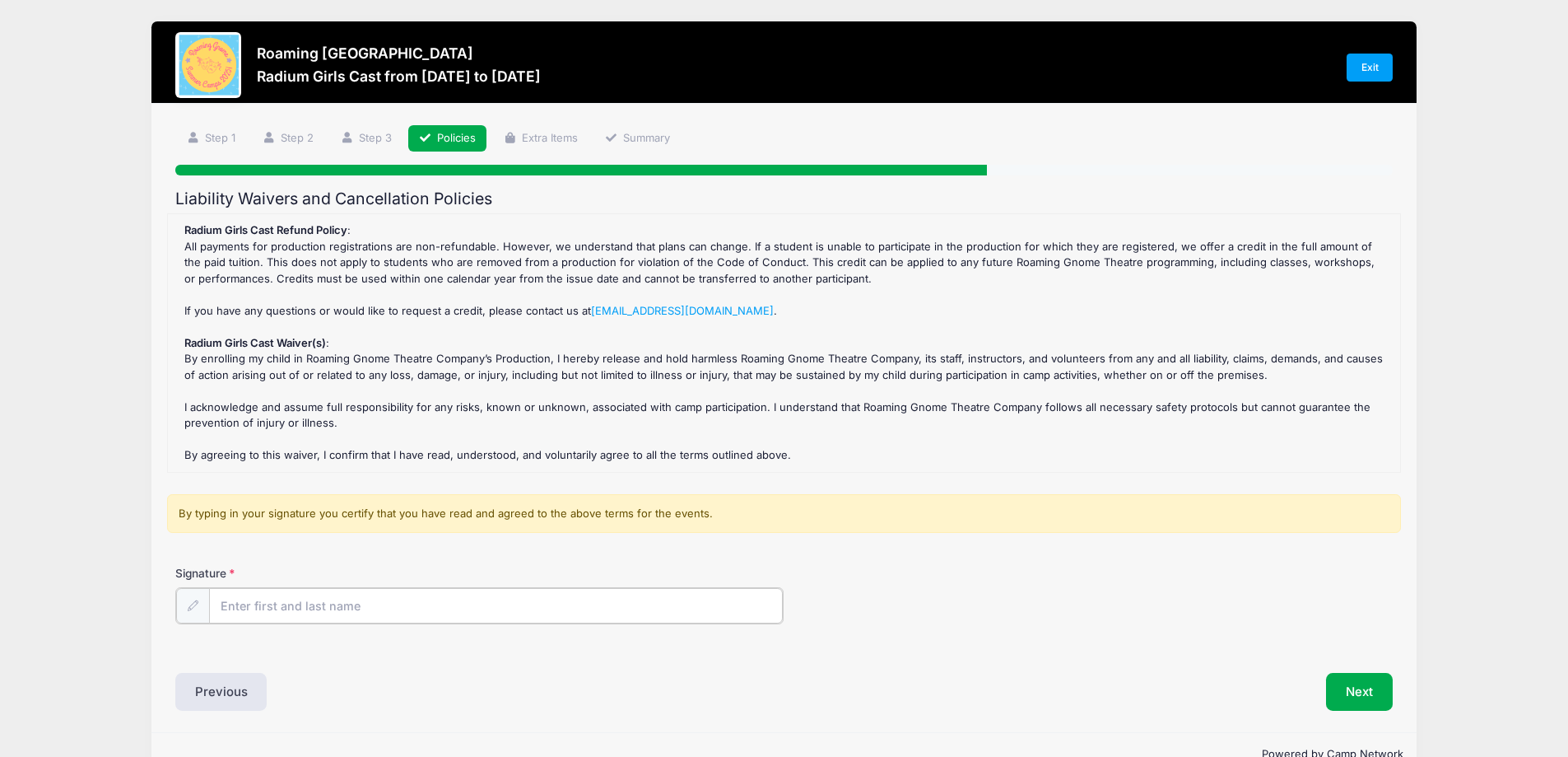
click at [510, 604] on input "Signature" at bounding box center [496, 605] width 575 height 35
type input "Natalie Glaze"
drag, startPoint x: 887, startPoint y: 618, endPoint x: 878, endPoint y: 618, distance: 9.0
click at [884, 618] on div "Signature Natalie Glaze" at bounding box center [784, 593] width 1218 height 58
click at [1377, 700] on button "Next" at bounding box center [1359, 690] width 66 height 38
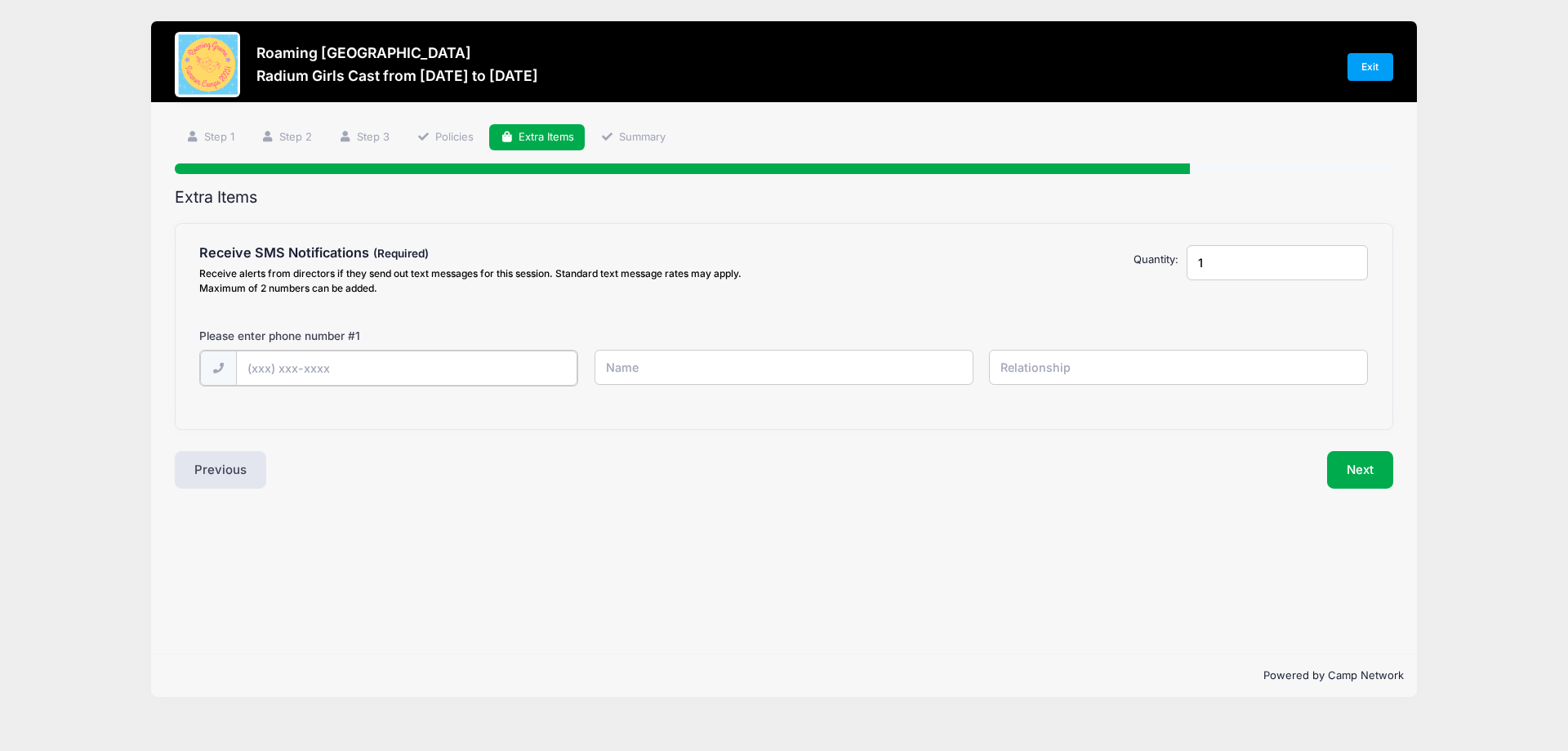
click at [0, 0] on input "text" at bounding box center [0, 0] width 0 height 0
type input "(810) 357-4362"
click at [0, 0] on input "text" at bounding box center [0, 0] width 0 height 0
type input "Madalynn Glaze"
click at [0, 0] on input "text" at bounding box center [0, 0] width 0 height 0
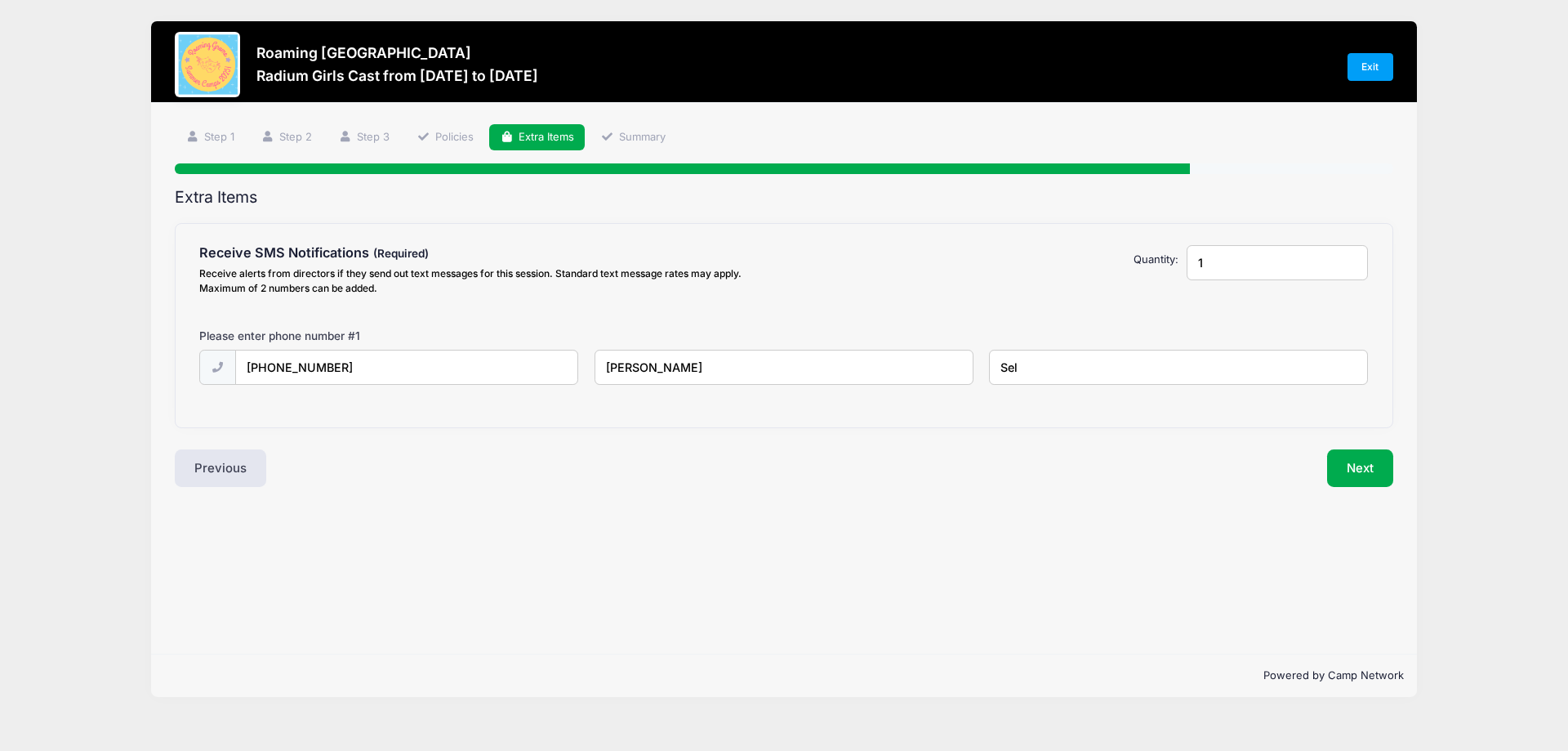
type input "Self"
drag, startPoint x: 1126, startPoint y: 378, endPoint x: 966, endPoint y: 372, distance: 160.1
click at [966, 372] on div "(810) 357-4362 Madalynn Glaze Self" at bounding box center [784, 378] width 1185 height 57
click at [1364, 458] on button "Next" at bounding box center [1359, 468] width 66 height 38
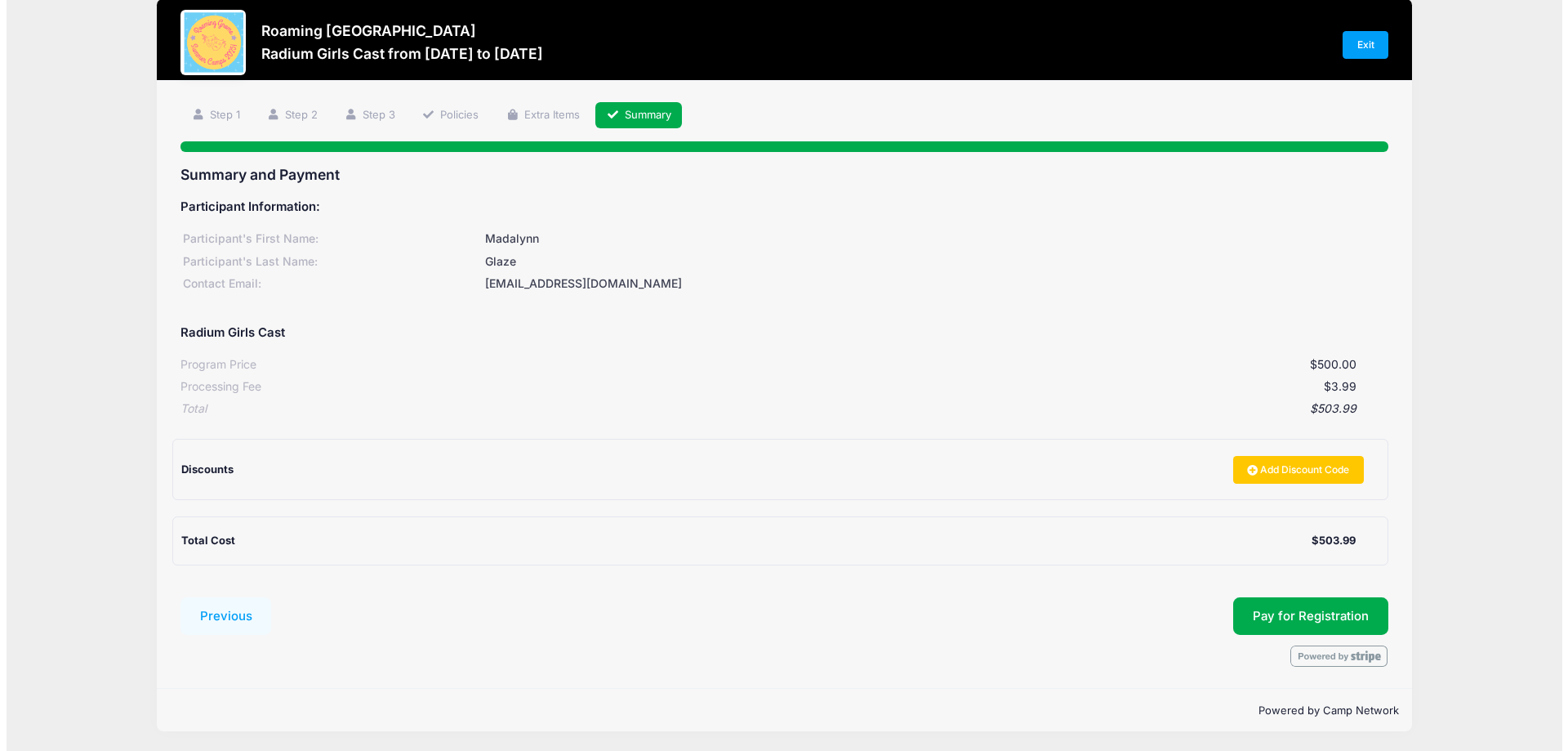
scroll to position [24, 0]
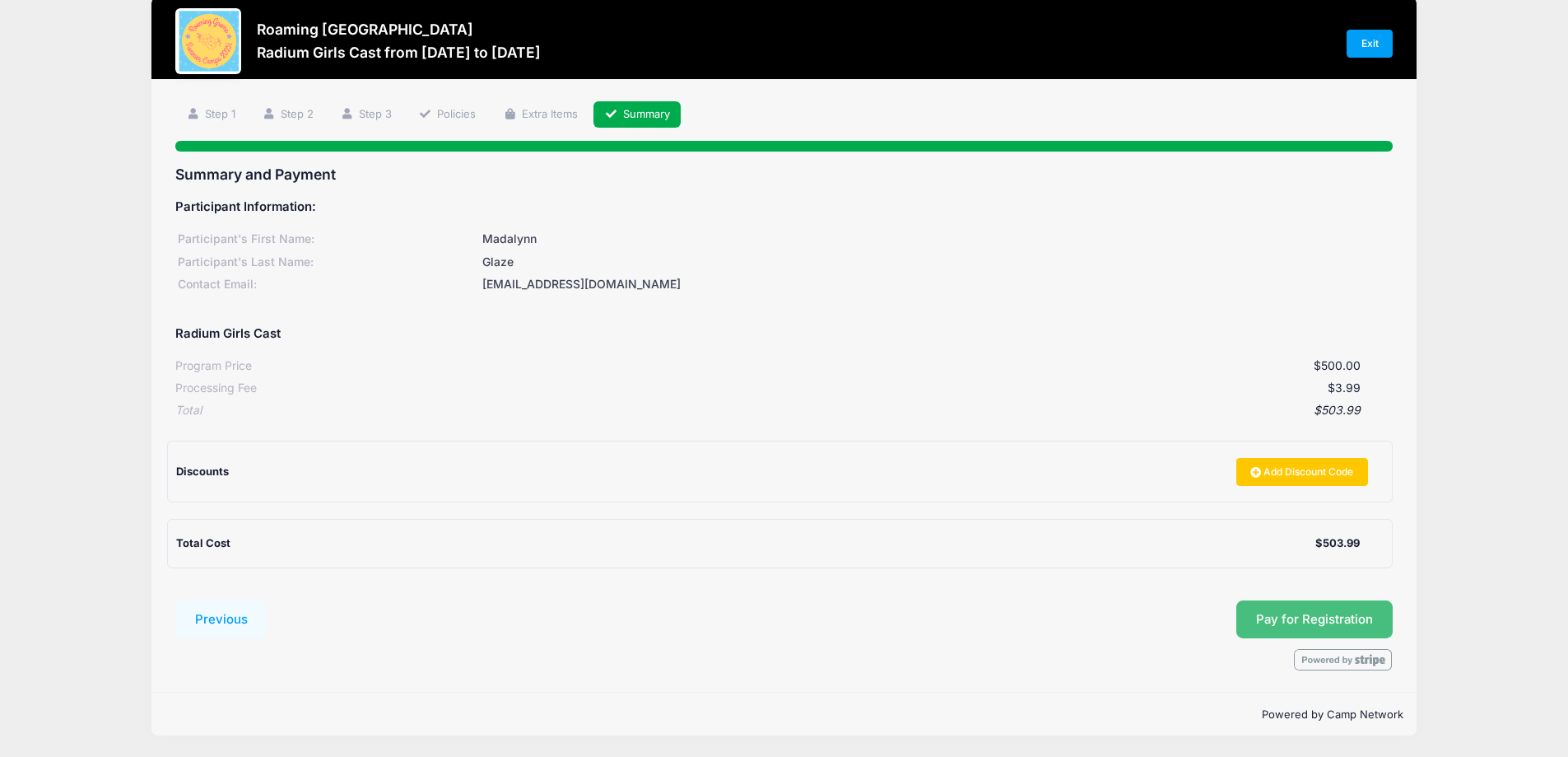
click at [1353, 615] on span "Pay for Registration" at bounding box center [1314, 619] width 116 height 15
